Goal: Find specific page/section: Find specific page/section

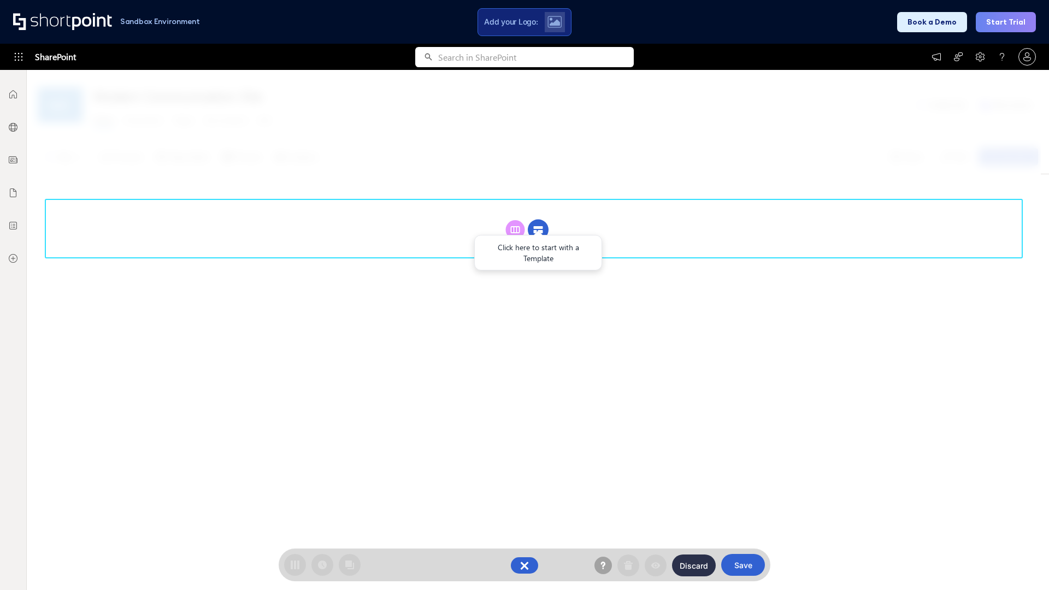
click at [538, 230] on circle at bounding box center [538, 230] width 21 height 21
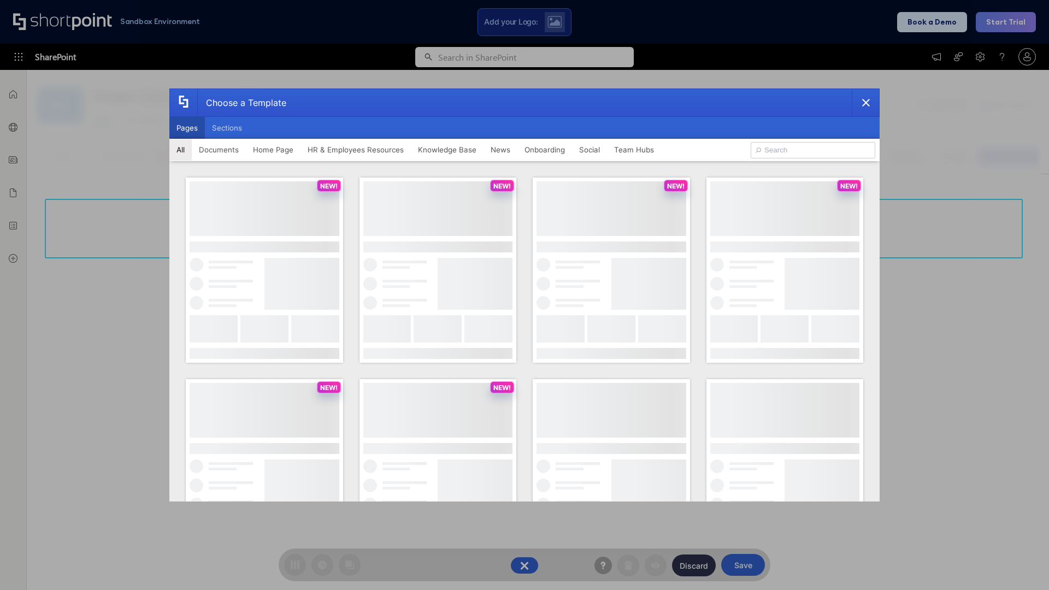
click at [187, 128] on button "Pages" at bounding box center [187, 128] width 36 height 22
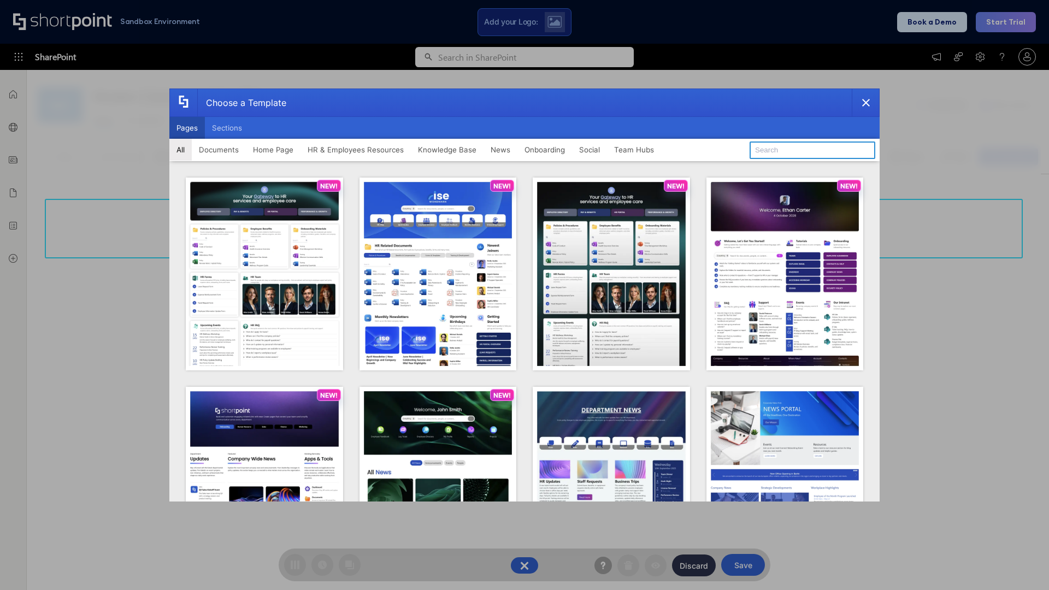
type input "HR 8"
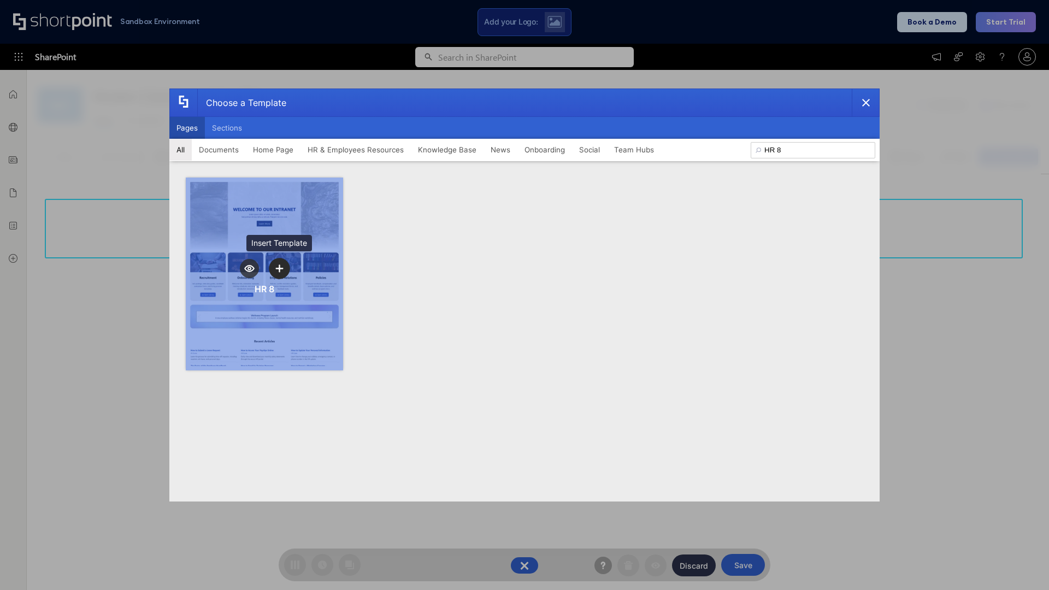
click at [279, 268] on icon "template selector" at bounding box center [279, 269] width 8 height 8
